Goal: Task Accomplishment & Management: Use online tool/utility

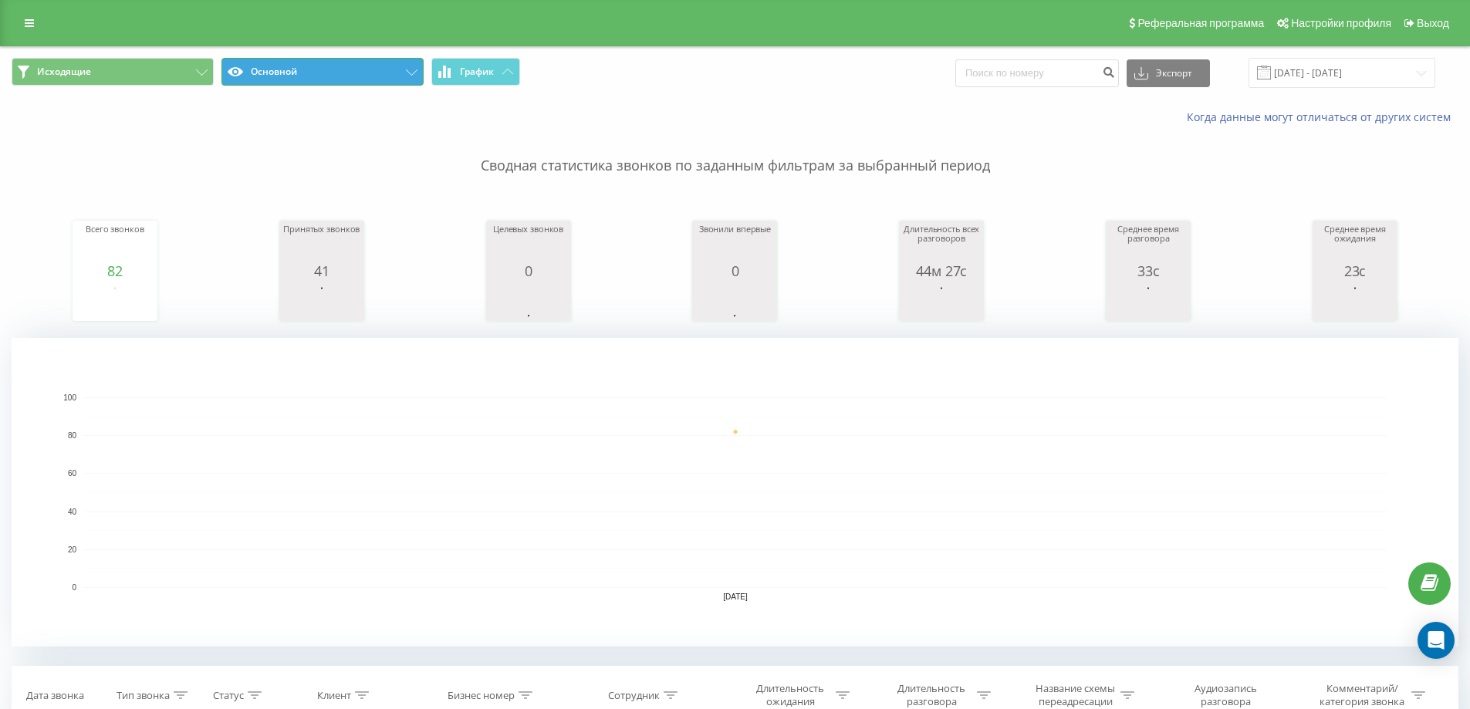
click at [297, 76] on button "Основной" at bounding box center [322, 72] width 202 height 28
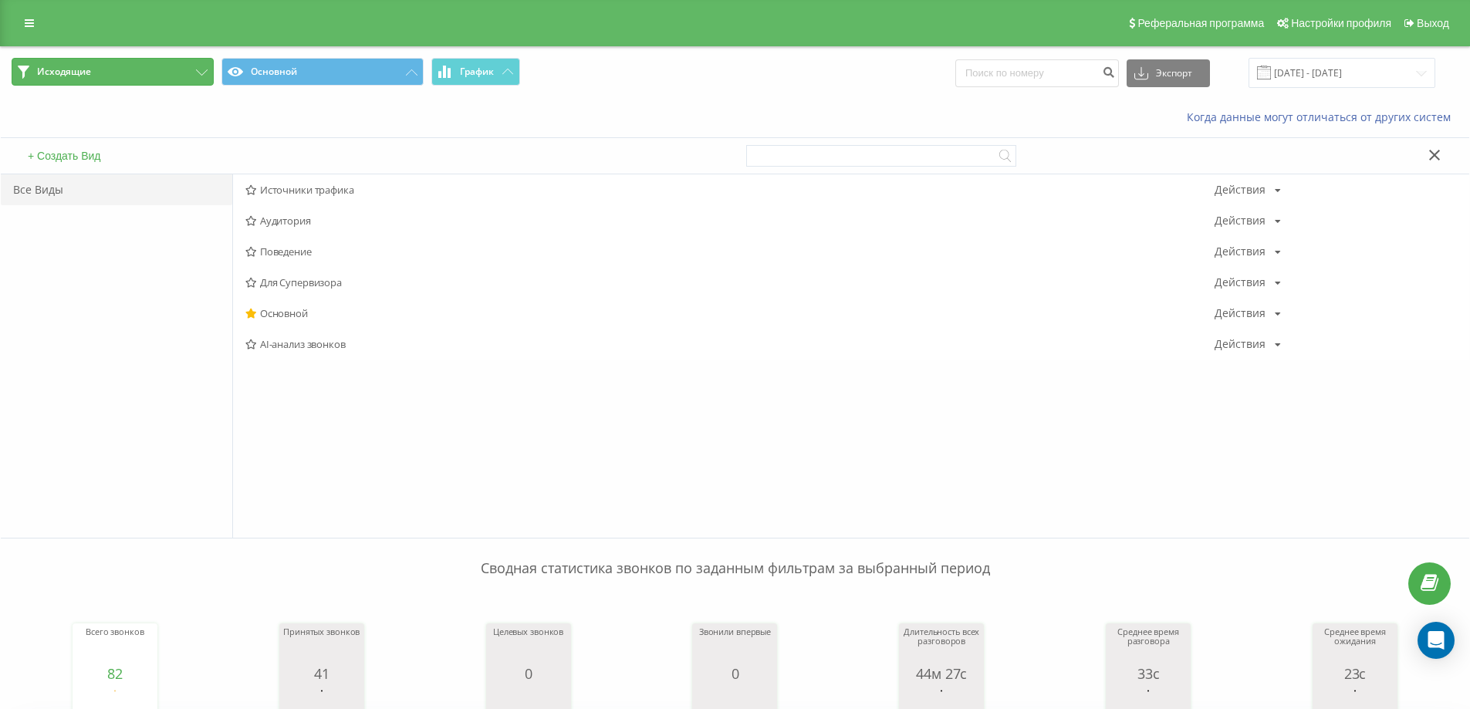
click at [105, 75] on button "Исходящие" at bounding box center [113, 72] width 202 height 28
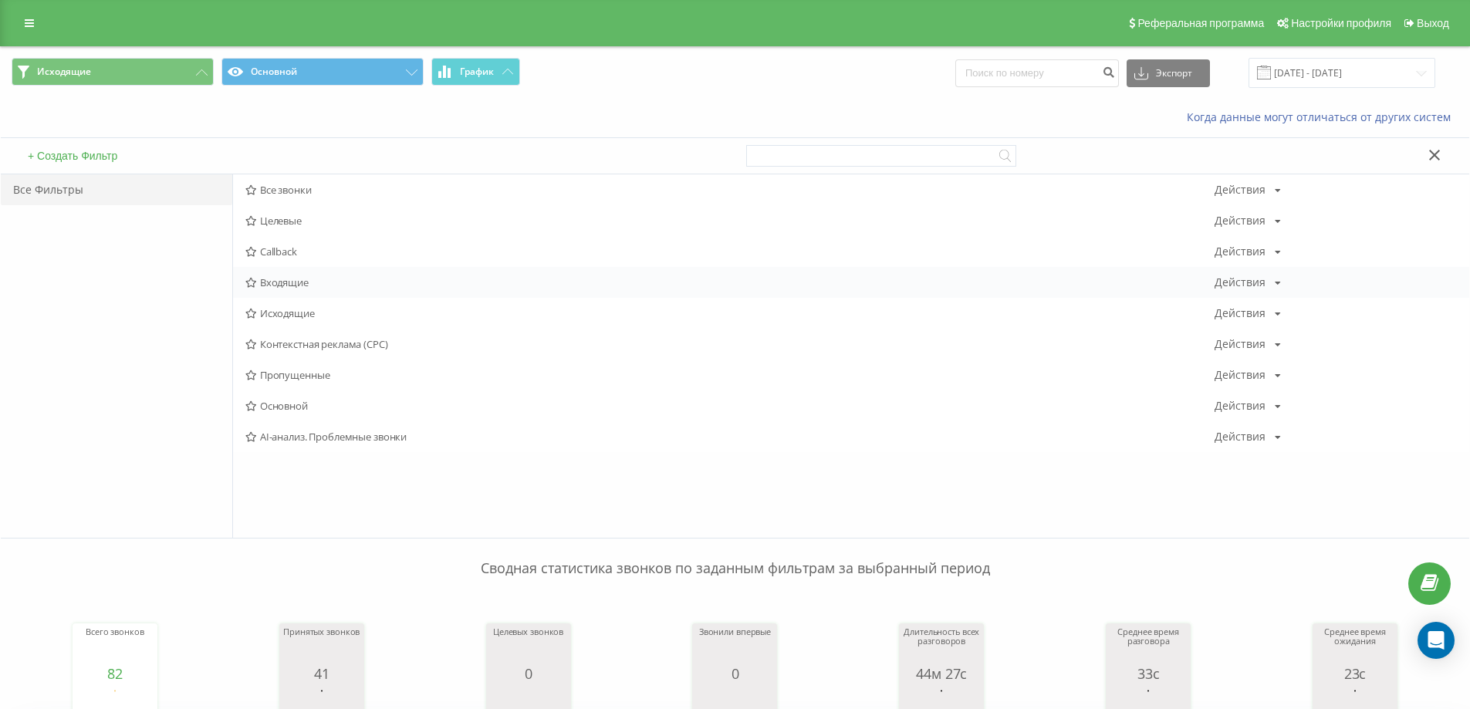
click at [299, 282] on span "Входящие" at bounding box center [729, 282] width 969 height 11
